Goal: Task Accomplishment & Management: Manage account settings

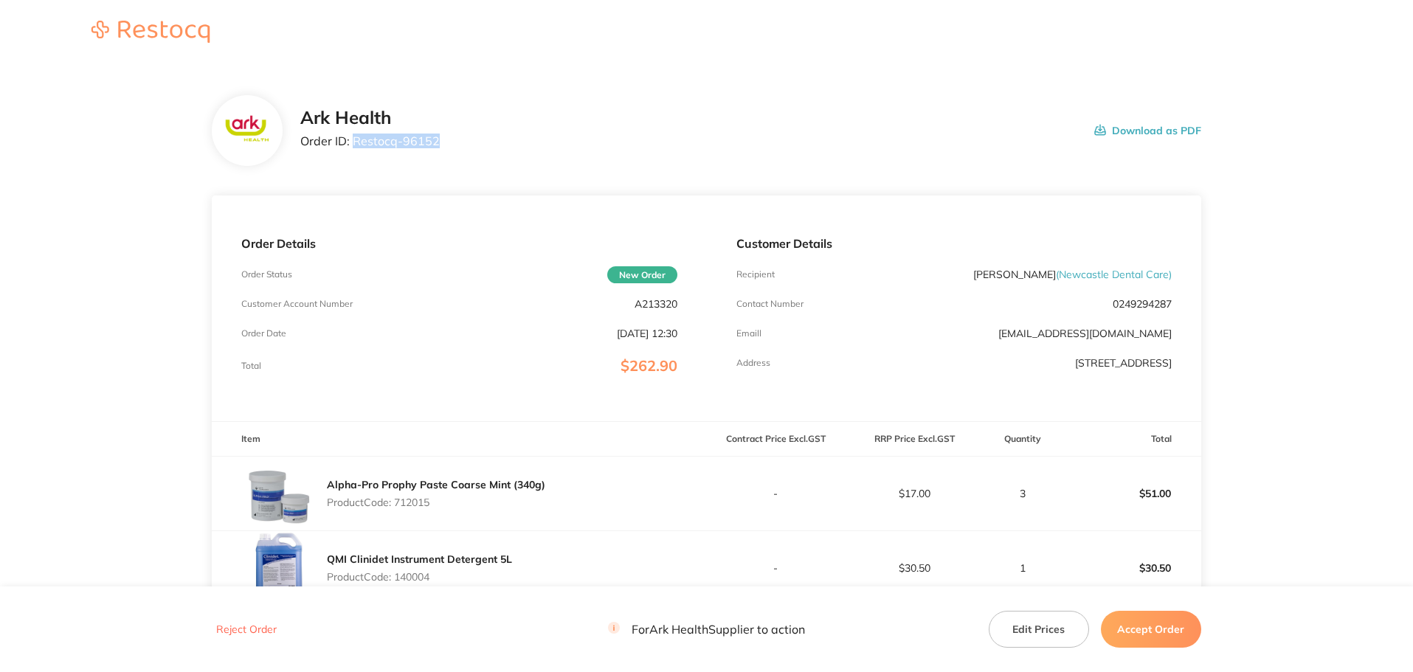
drag, startPoint x: 434, startPoint y: 143, endPoint x: 356, endPoint y: 144, distance: 78.2
click at [356, 144] on p "Order ID: Restocq- 96152" at bounding box center [369, 140] width 139 height 13
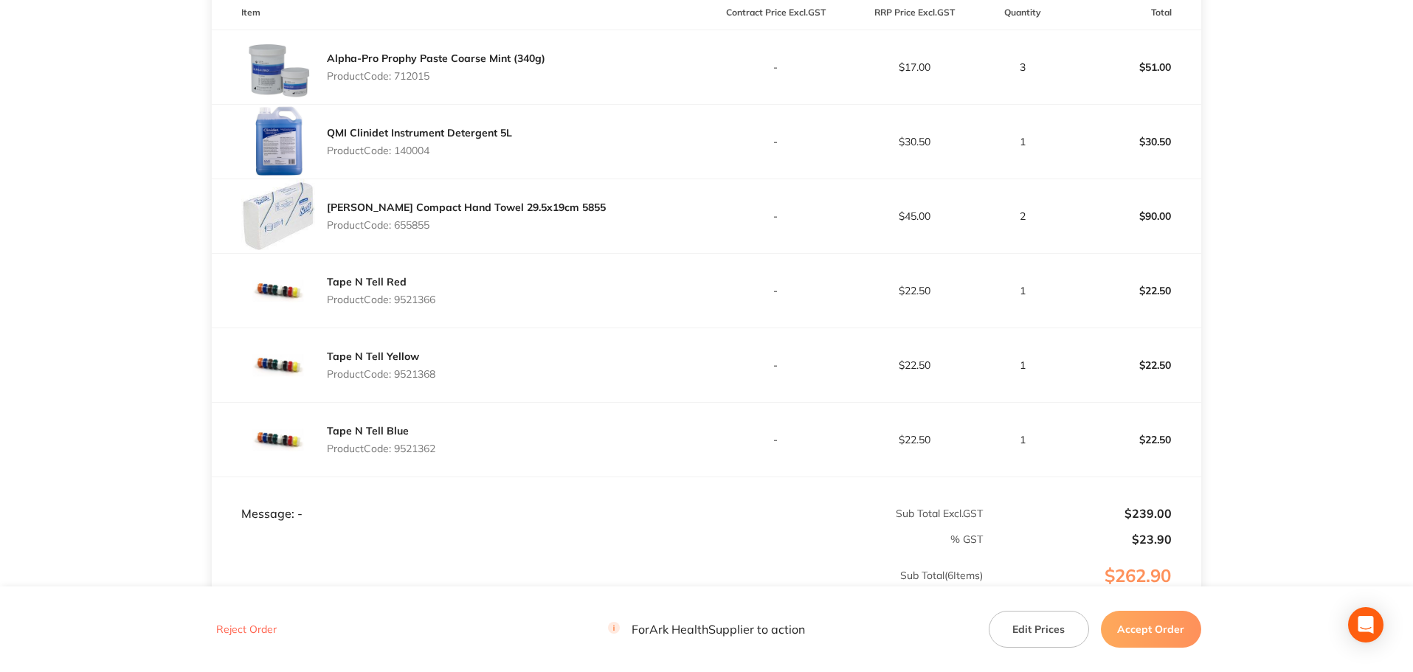
scroll to position [517, 0]
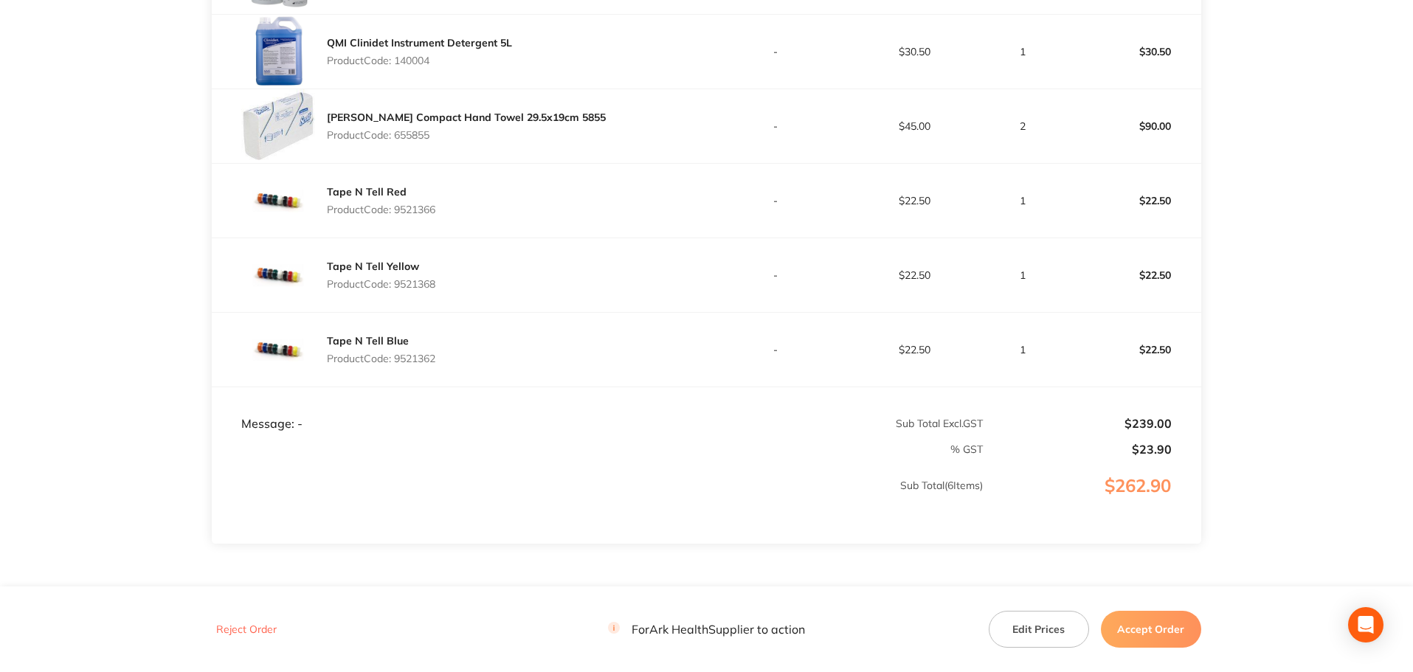
click at [1155, 632] on button "Accept Order" at bounding box center [1151, 629] width 100 height 37
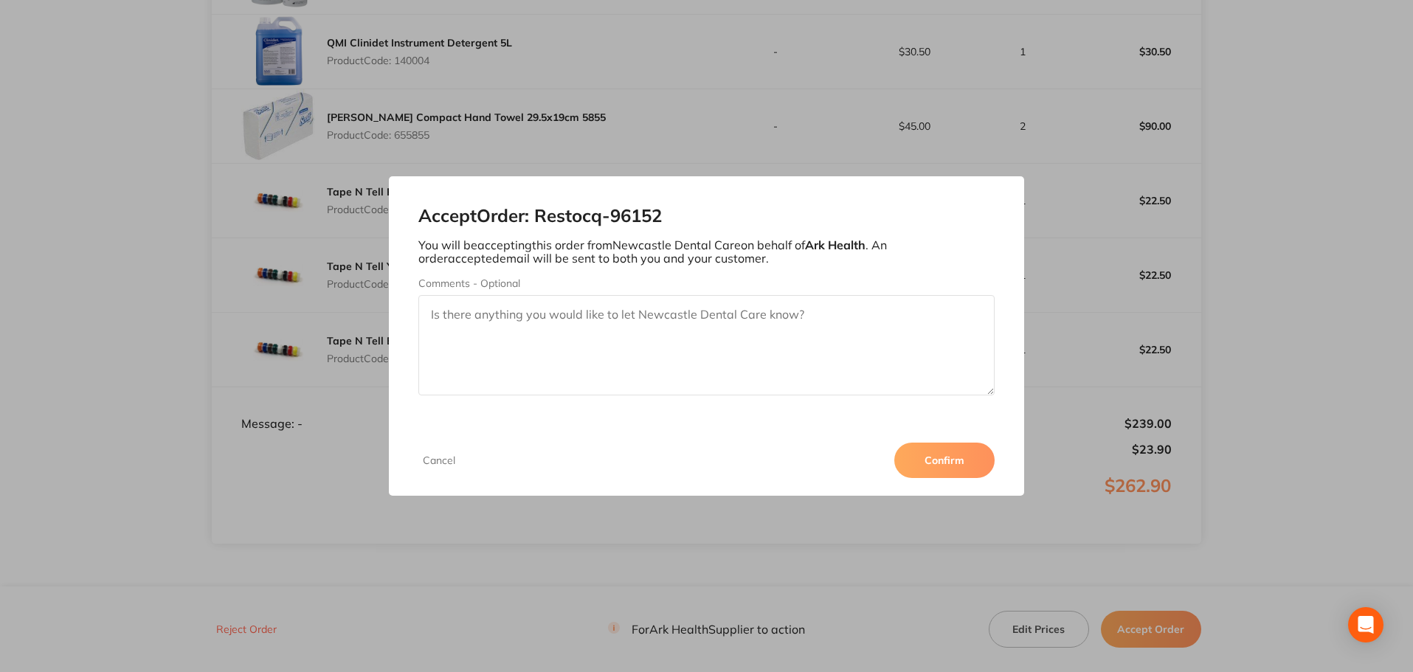
click at [956, 463] on button "Confirm" at bounding box center [945, 460] width 100 height 35
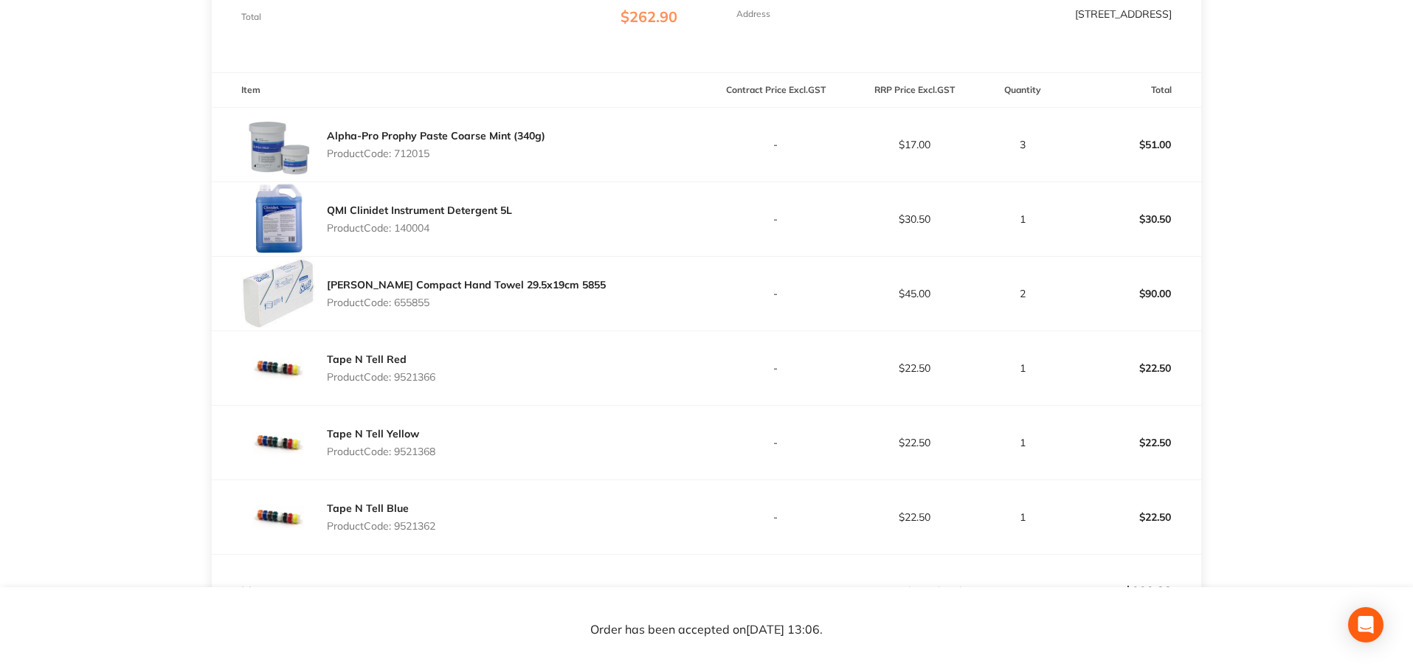
scroll to position [443, 0]
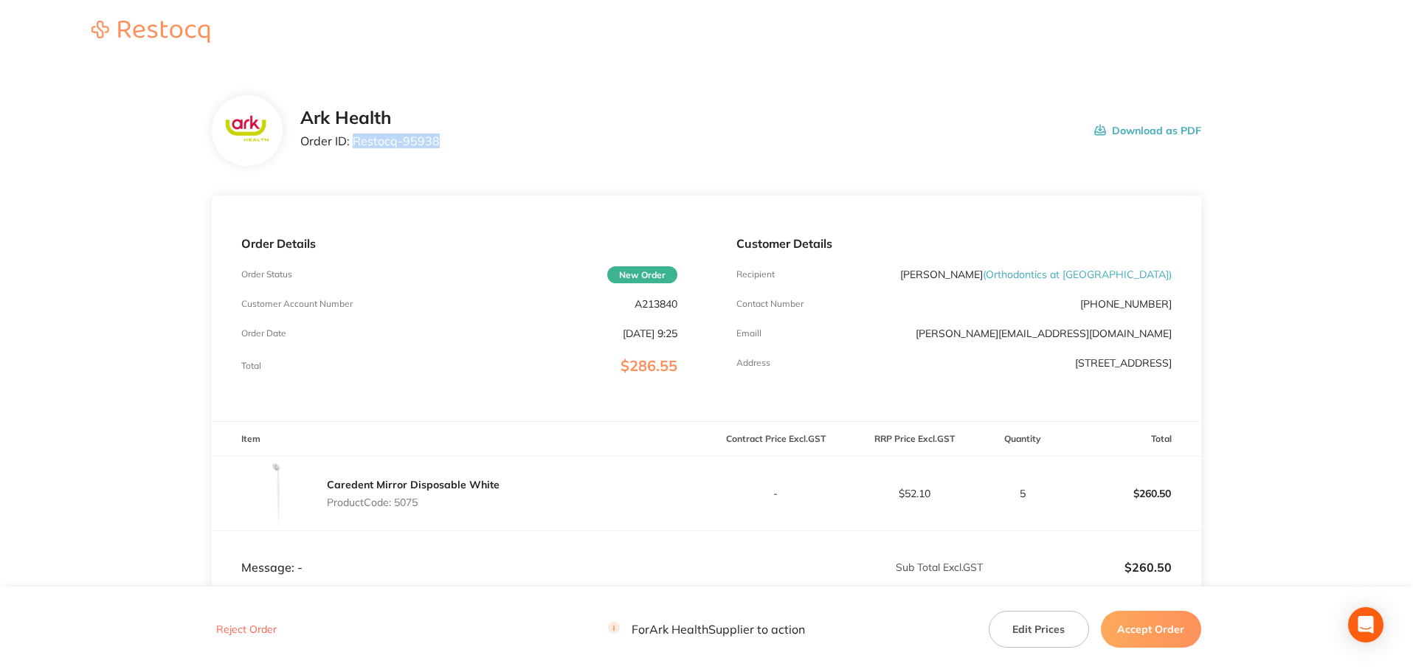
drag, startPoint x: 0, startPoint y: 0, endPoint x: 354, endPoint y: 139, distance: 380.5
click at [354, 139] on div "Ark Health Order ID: Restocq- 95938 Download as PDF" at bounding box center [750, 131] width 901 height 46
copy p "Restocq- 95938"
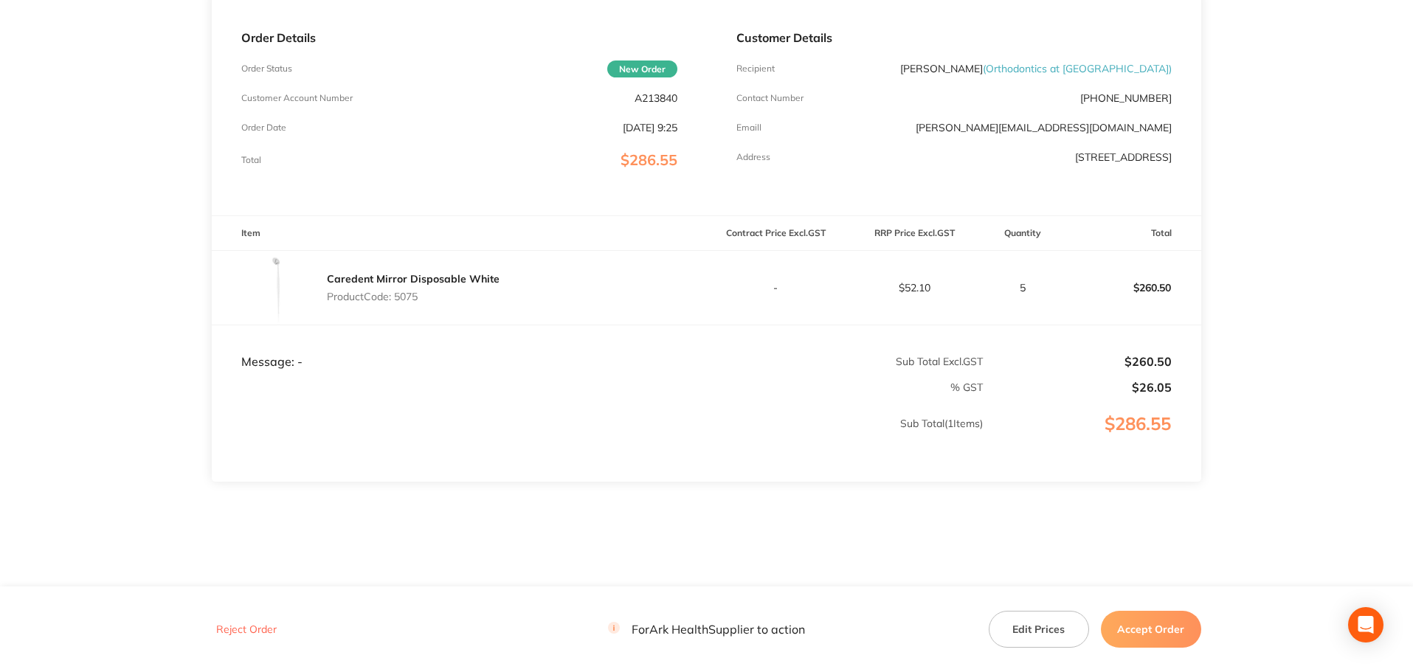
scroll to position [219, 0]
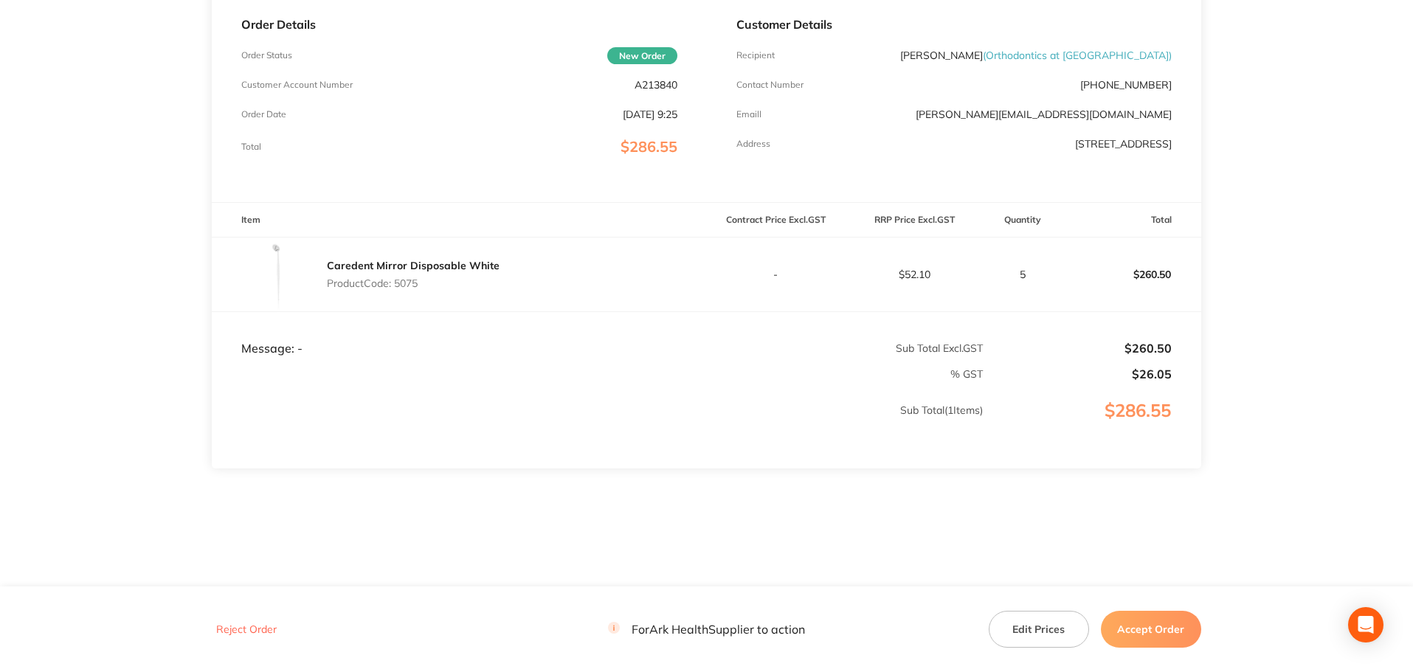
click at [1178, 620] on button "Accept Order" at bounding box center [1151, 629] width 100 height 37
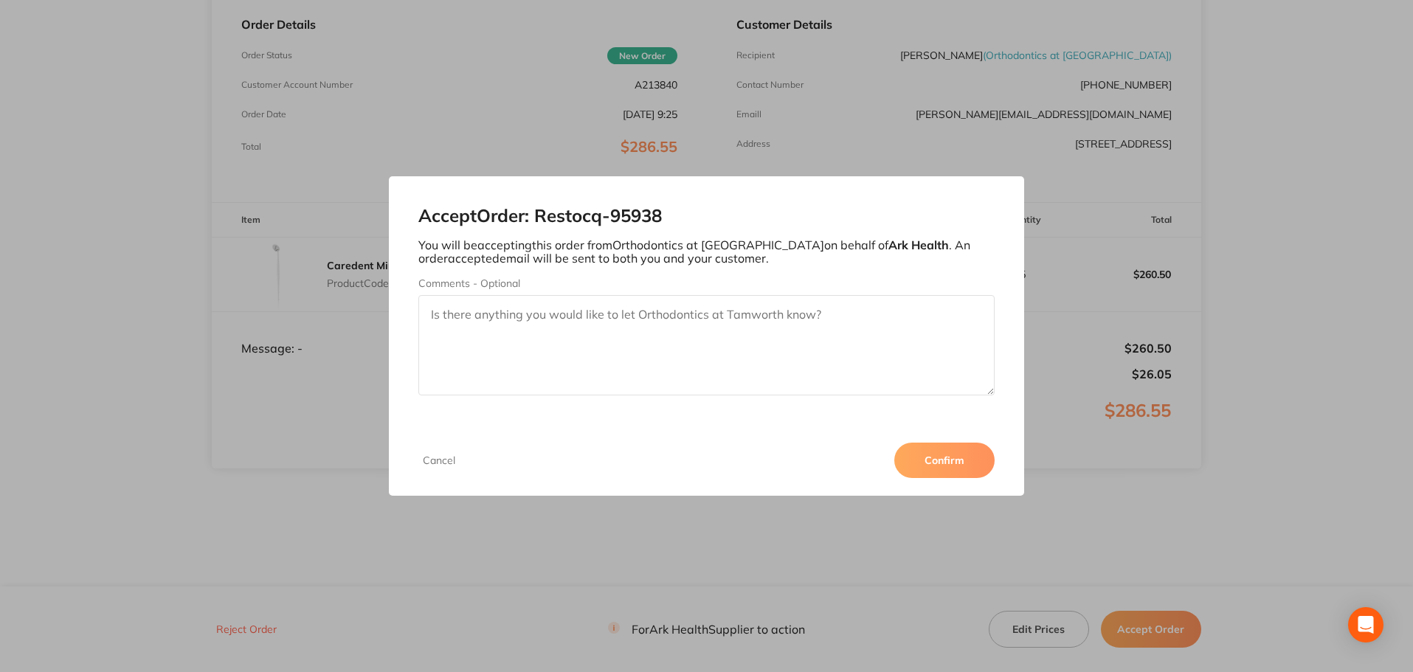
click at [968, 470] on button "Confirm" at bounding box center [945, 460] width 100 height 35
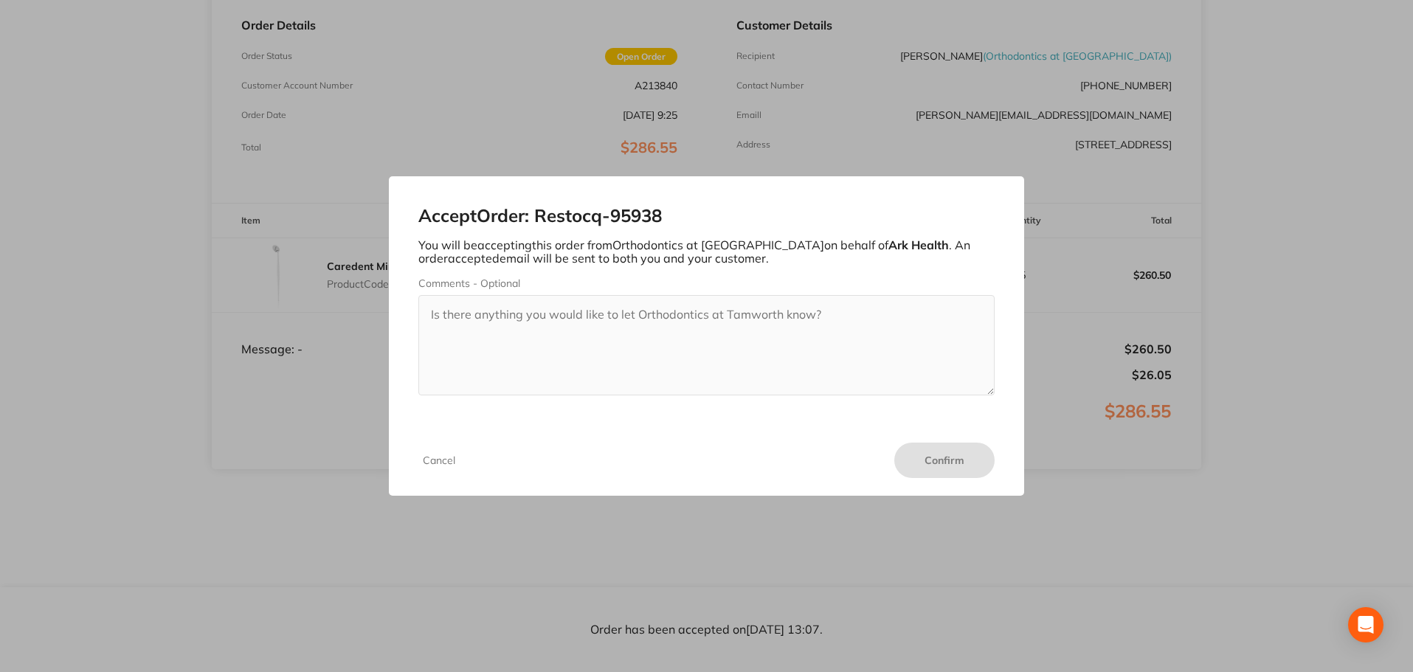
scroll to position [218, 0]
